Goal: Information Seeking & Learning: Learn about a topic

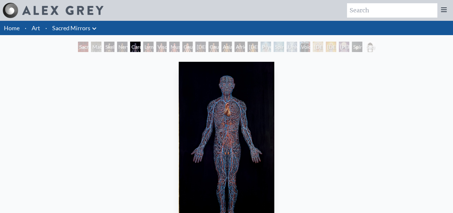
click at [178, 43] on div "Muscle System" at bounding box center [174, 47] width 10 height 10
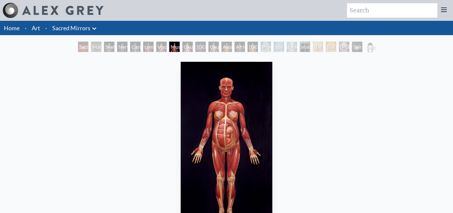
click at [193, 43] on div "Caucasian Woman" at bounding box center [187, 47] width 10 height 10
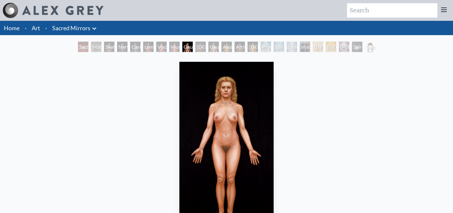
click at [258, 42] on div "[DEMOGRAPHIC_DATA] Woman" at bounding box center [252, 47] width 10 height 10
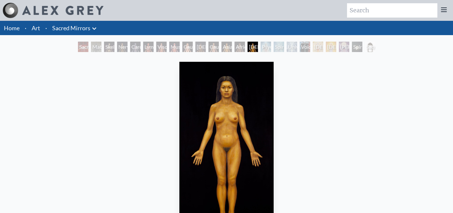
click at [153, 42] on div "Lymphatic System" at bounding box center [148, 47] width 10 height 10
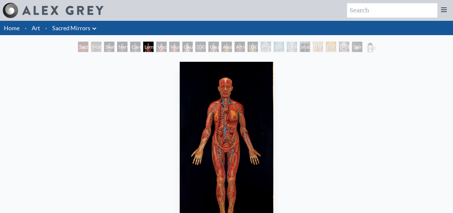
click at [180, 42] on div "Muscle System" at bounding box center [174, 47] width 10 height 10
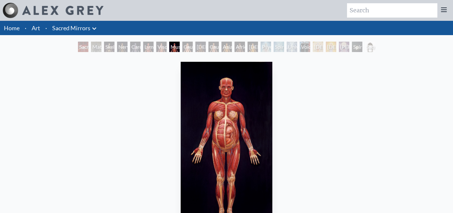
click at [152, 43] on div "Lymphatic System" at bounding box center [148, 47] width 10 height 10
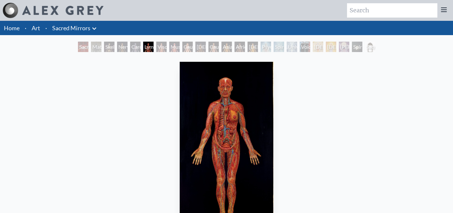
click at [127, 42] on div "Nervous System" at bounding box center [122, 47] width 10 height 10
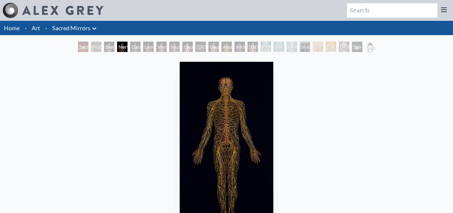
click at [153, 42] on div "Lymphatic System" at bounding box center [148, 47] width 10 height 10
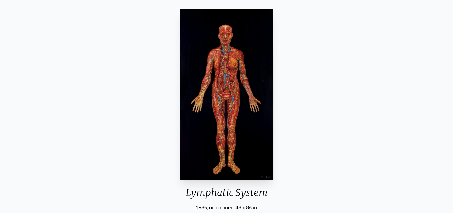
scroll to position [53, 0]
